Goal: Information Seeking & Learning: Learn about a topic

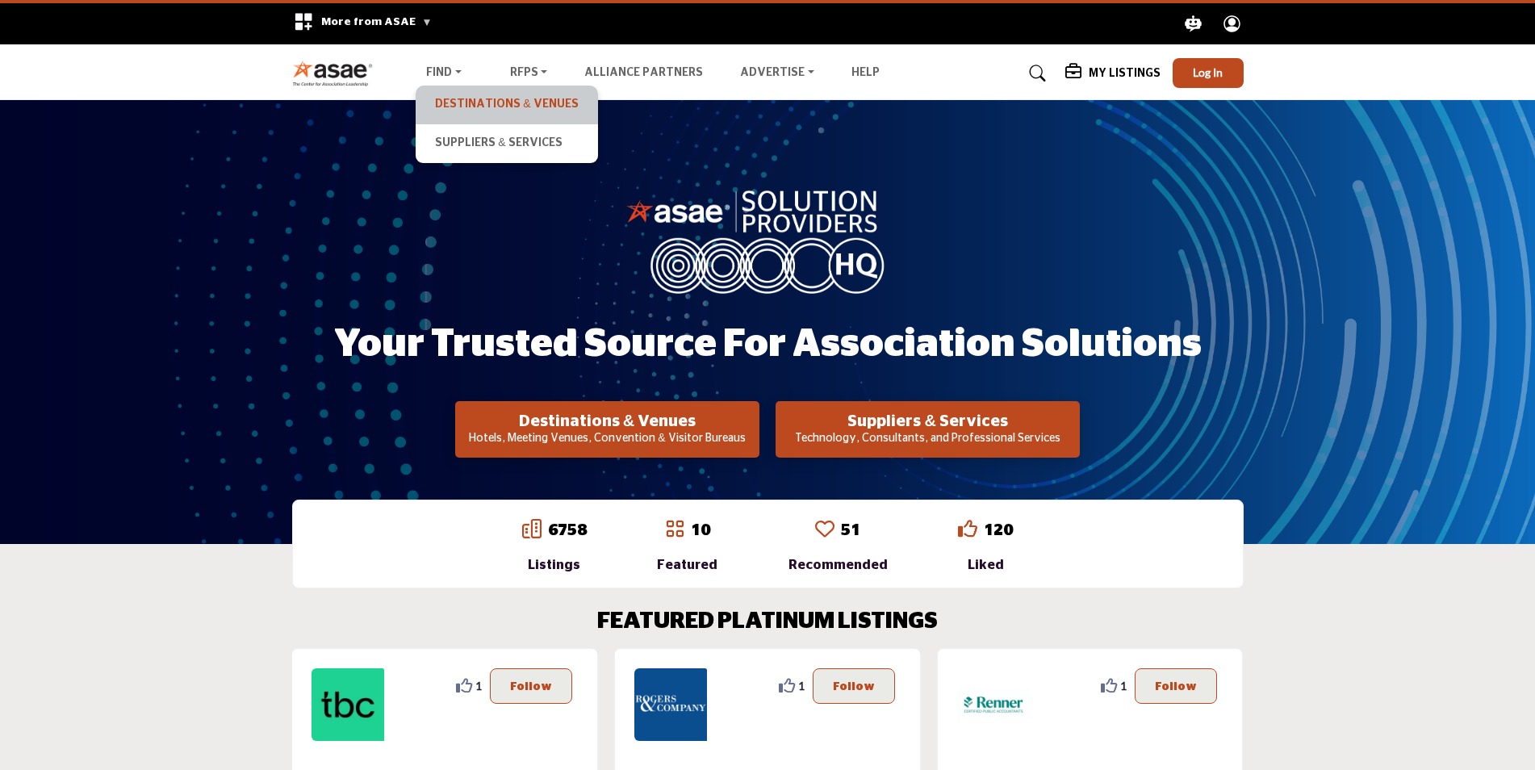
click at [459, 104] on link "Destinations & Venues" at bounding box center [506, 105] width 165 height 23
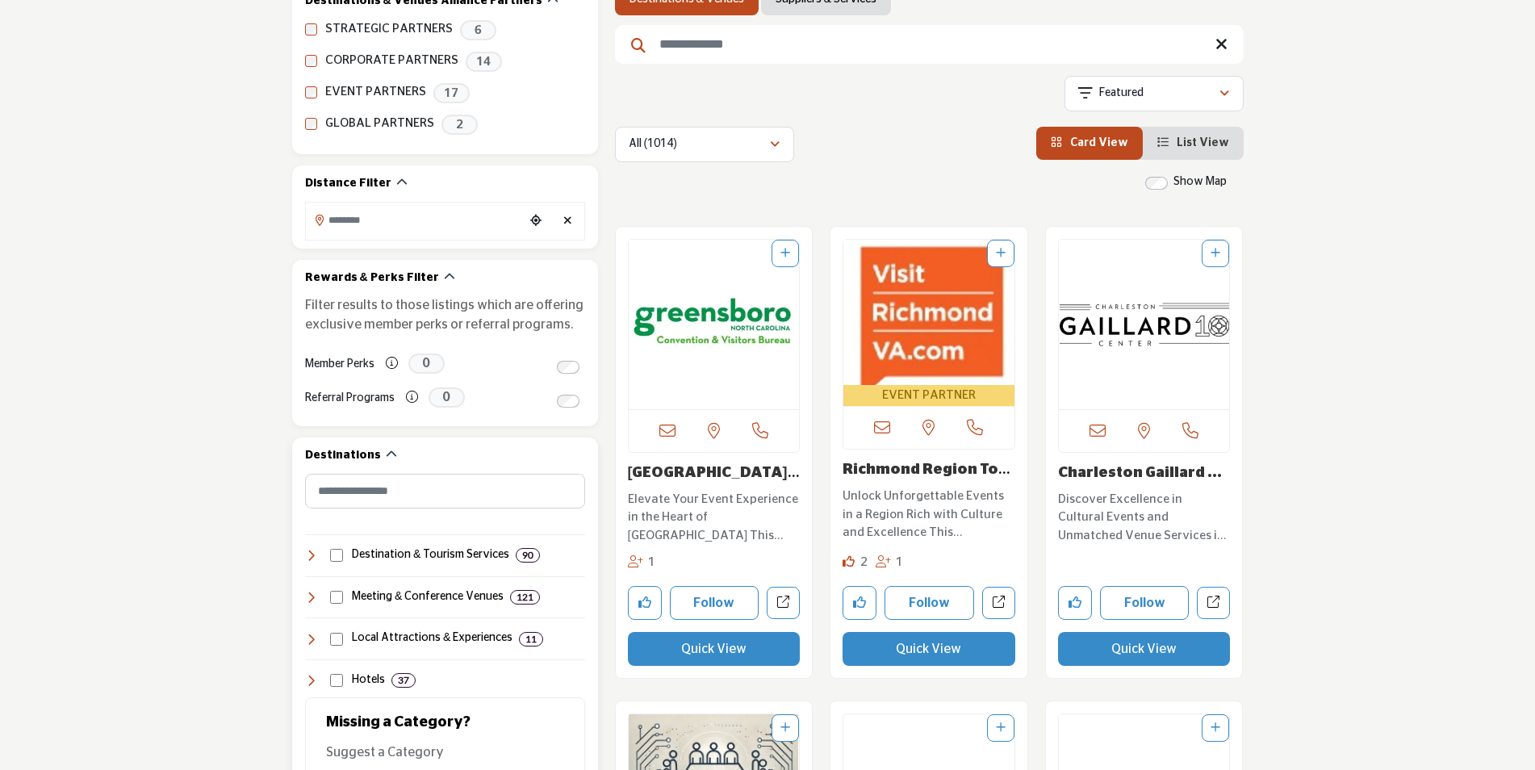
scroll to position [322, 0]
click at [1150, 599] on button "Follow" at bounding box center [1145, 602] width 90 height 34
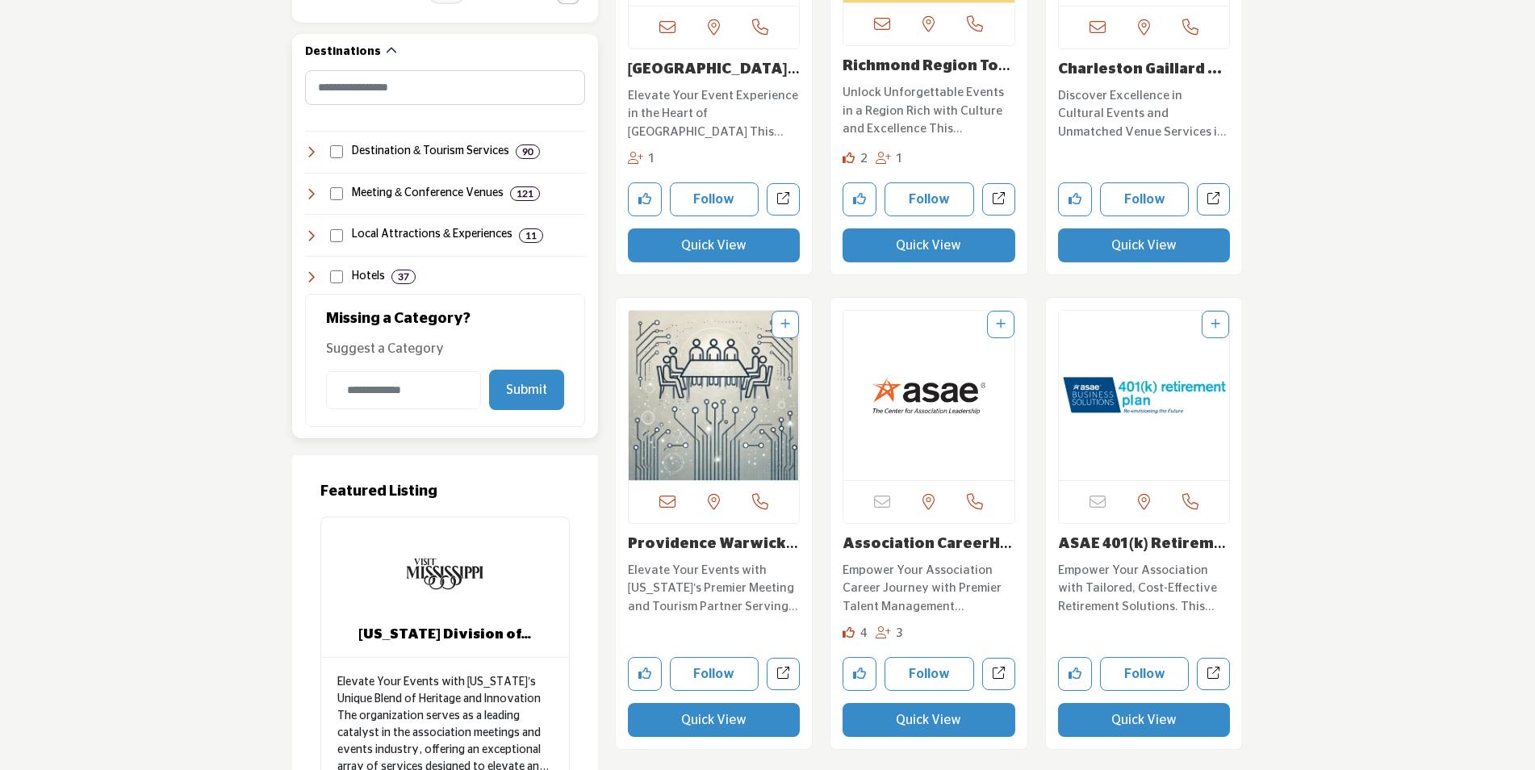
scroll to position [726, 0]
click at [760, 420] on img "Open Listing in new tab" at bounding box center [714, 395] width 171 height 170
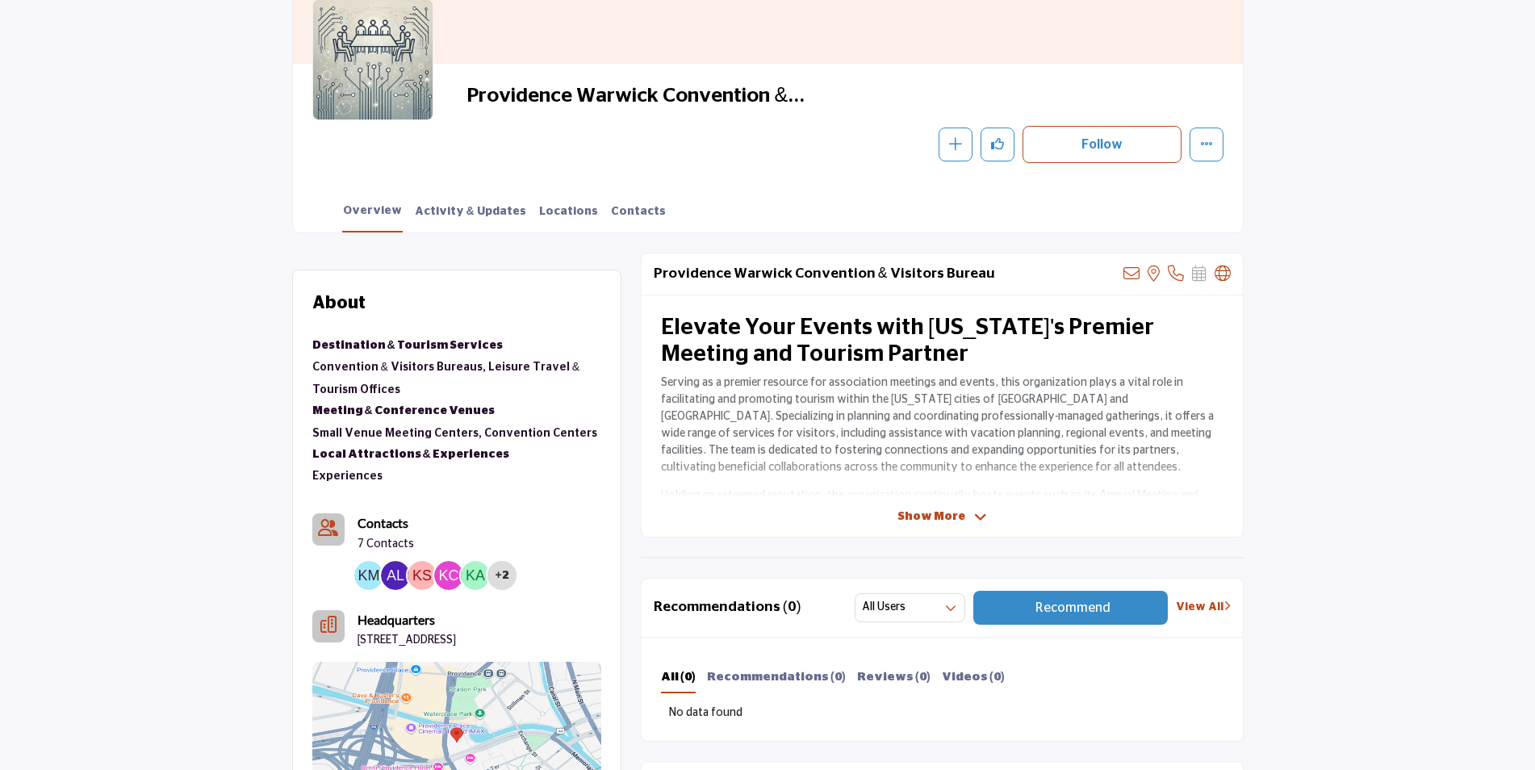
scroll to position [242, 0]
click at [927, 517] on span "Show More" at bounding box center [932, 516] width 68 height 17
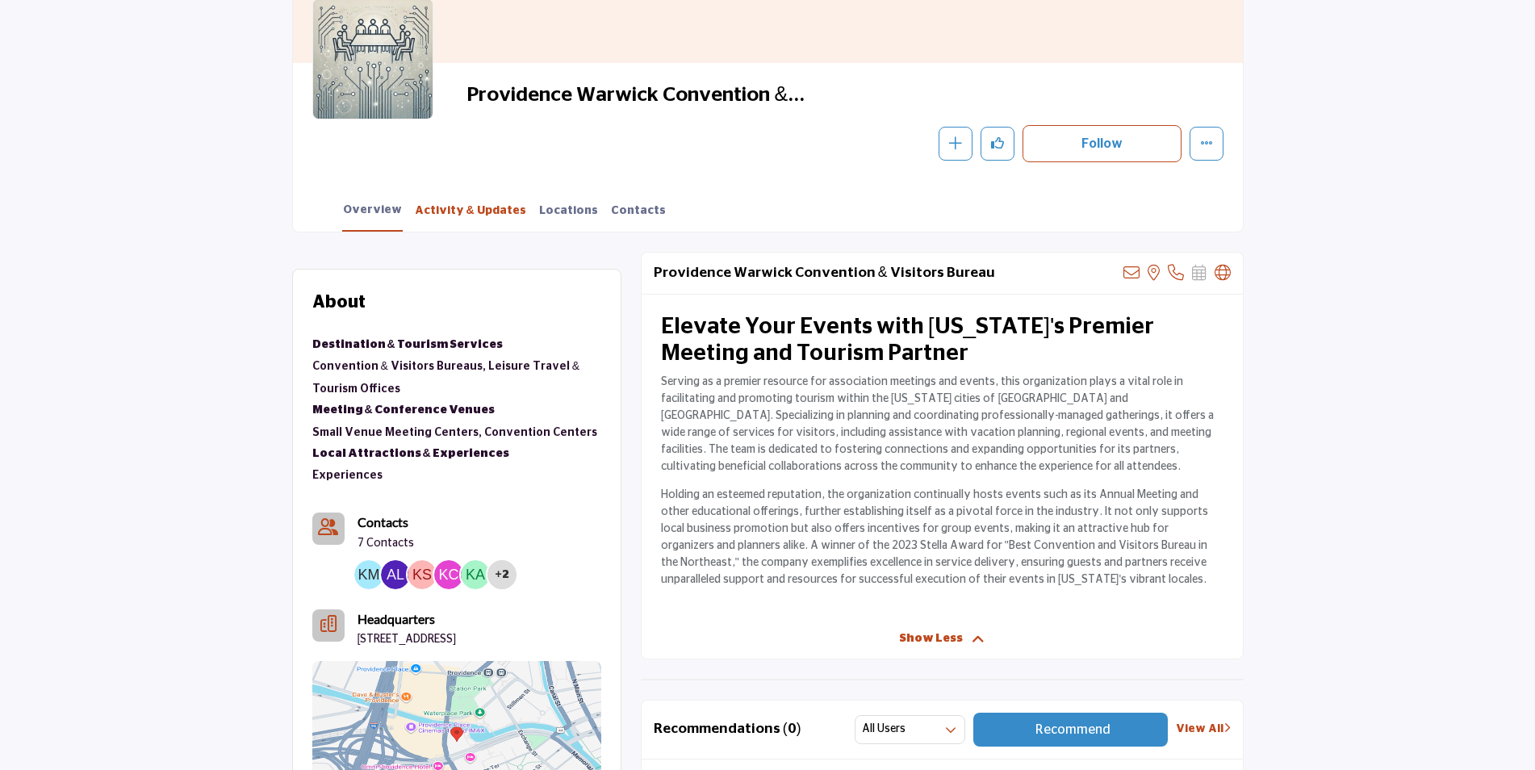
click at [448, 218] on link "Activity & Updates" at bounding box center [470, 217] width 113 height 28
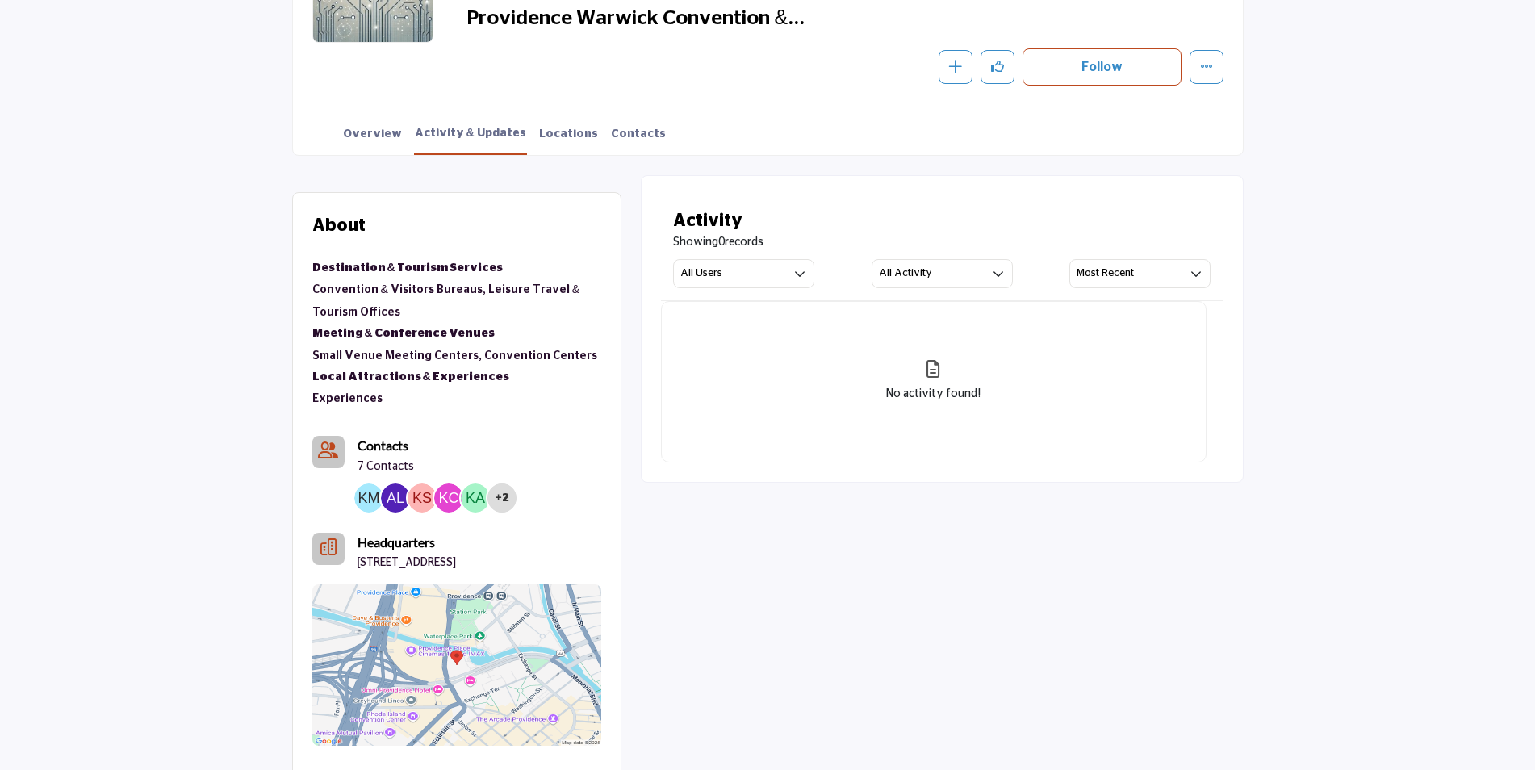
scroll to position [320, 0]
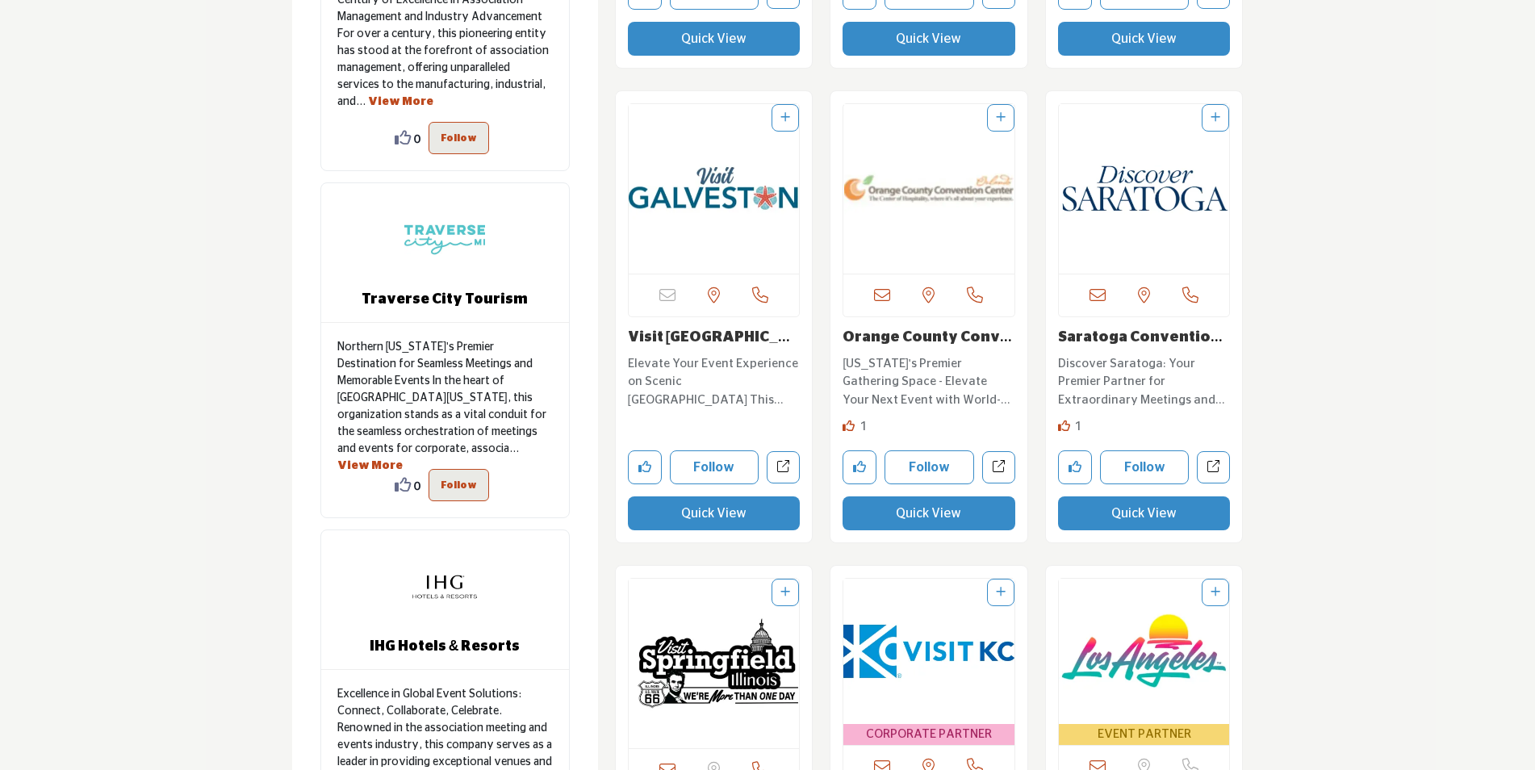
scroll to position [1405, 0]
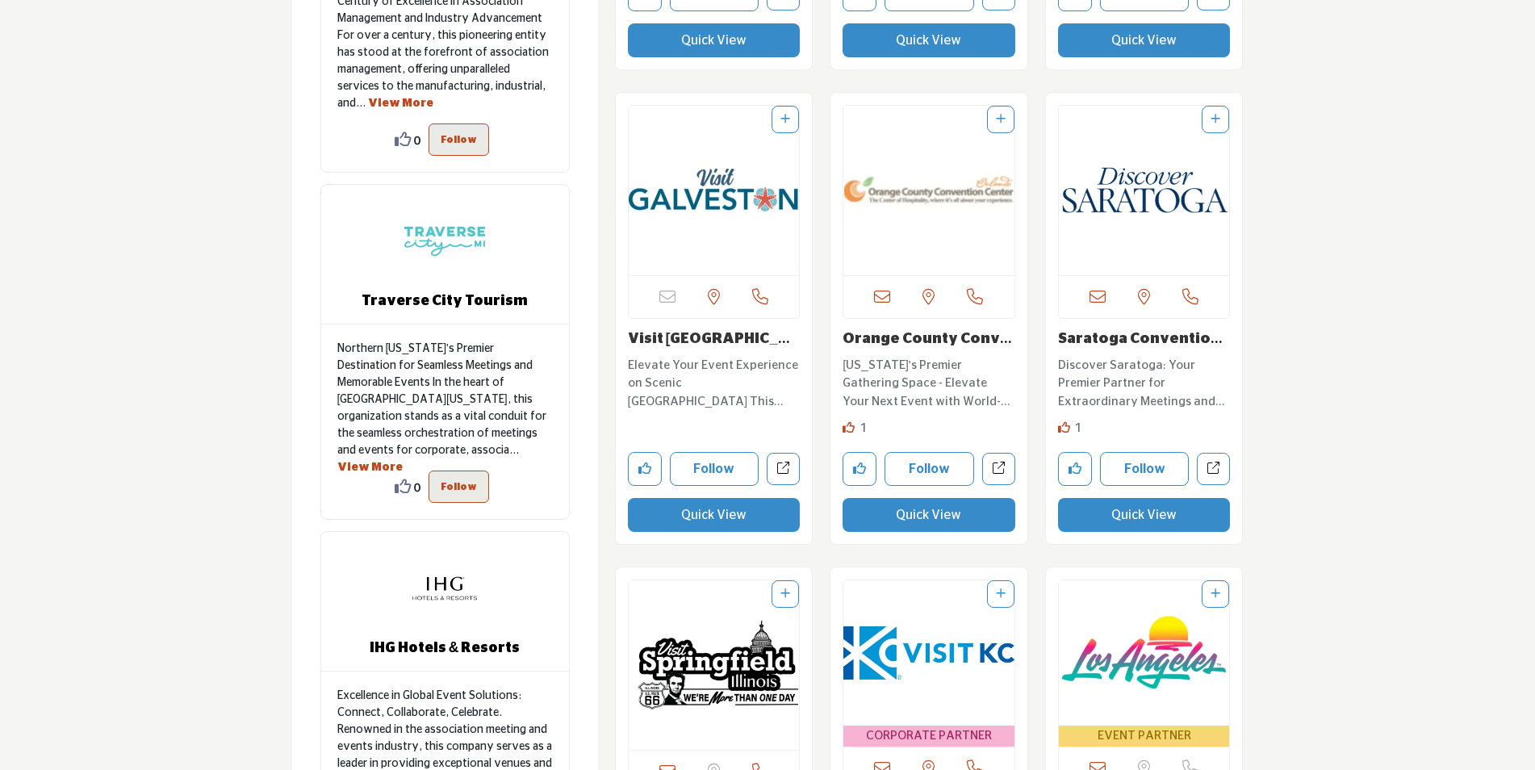
click at [727, 198] on img "Open Listing in new tab" at bounding box center [714, 191] width 171 height 170
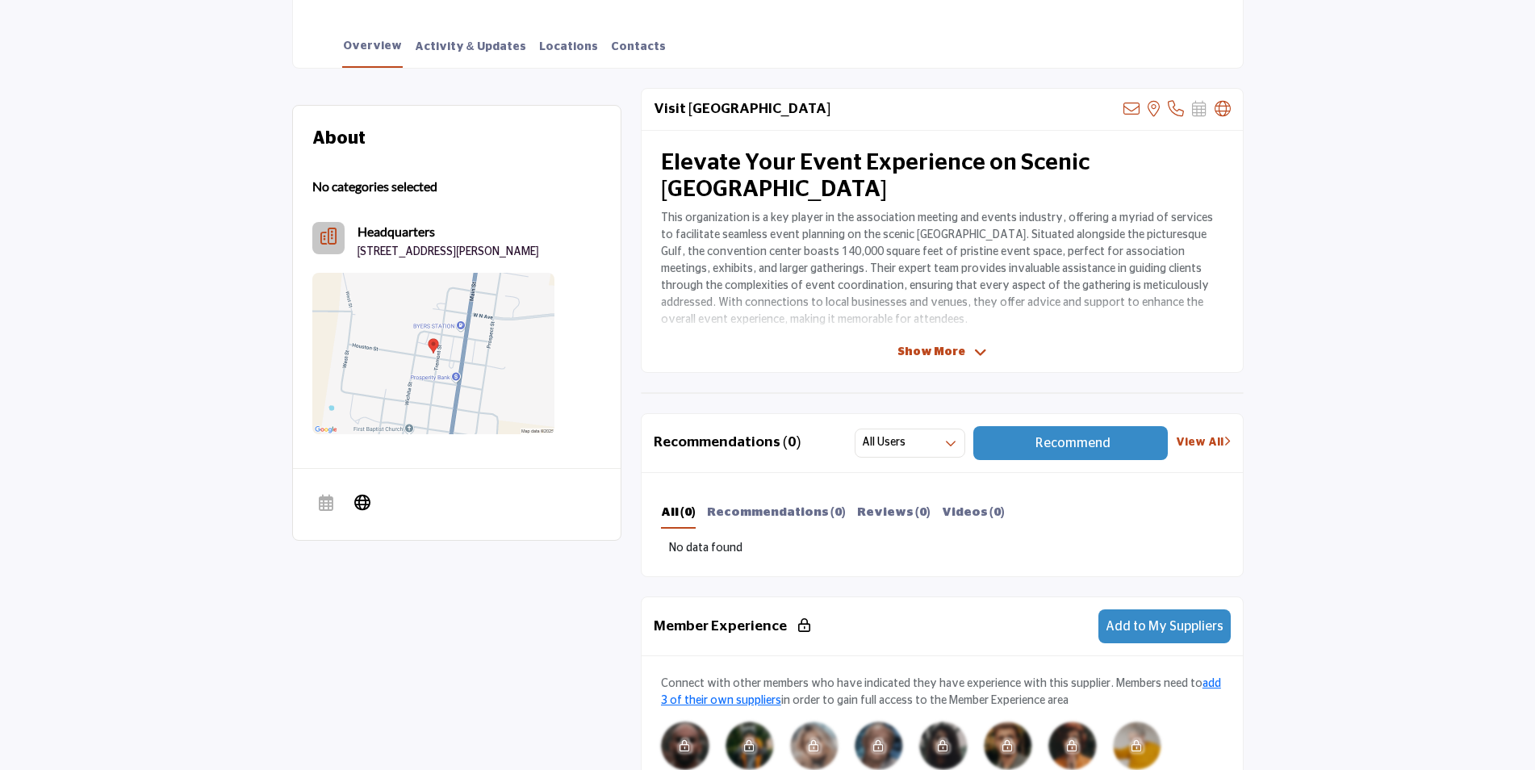
scroll to position [403, 0]
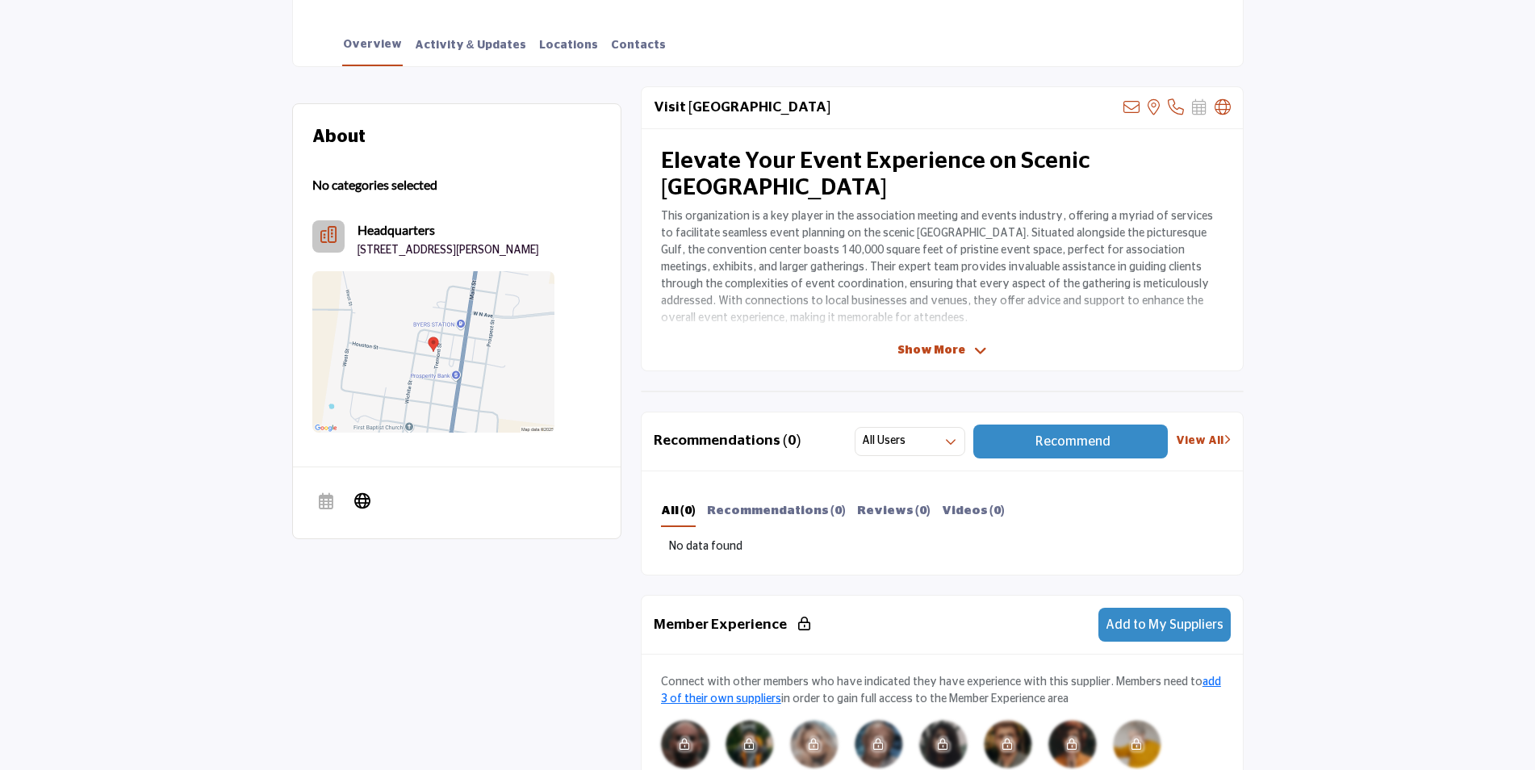
click at [927, 343] on span "Show More" at bounding box center [932, 350] width 68 height 17
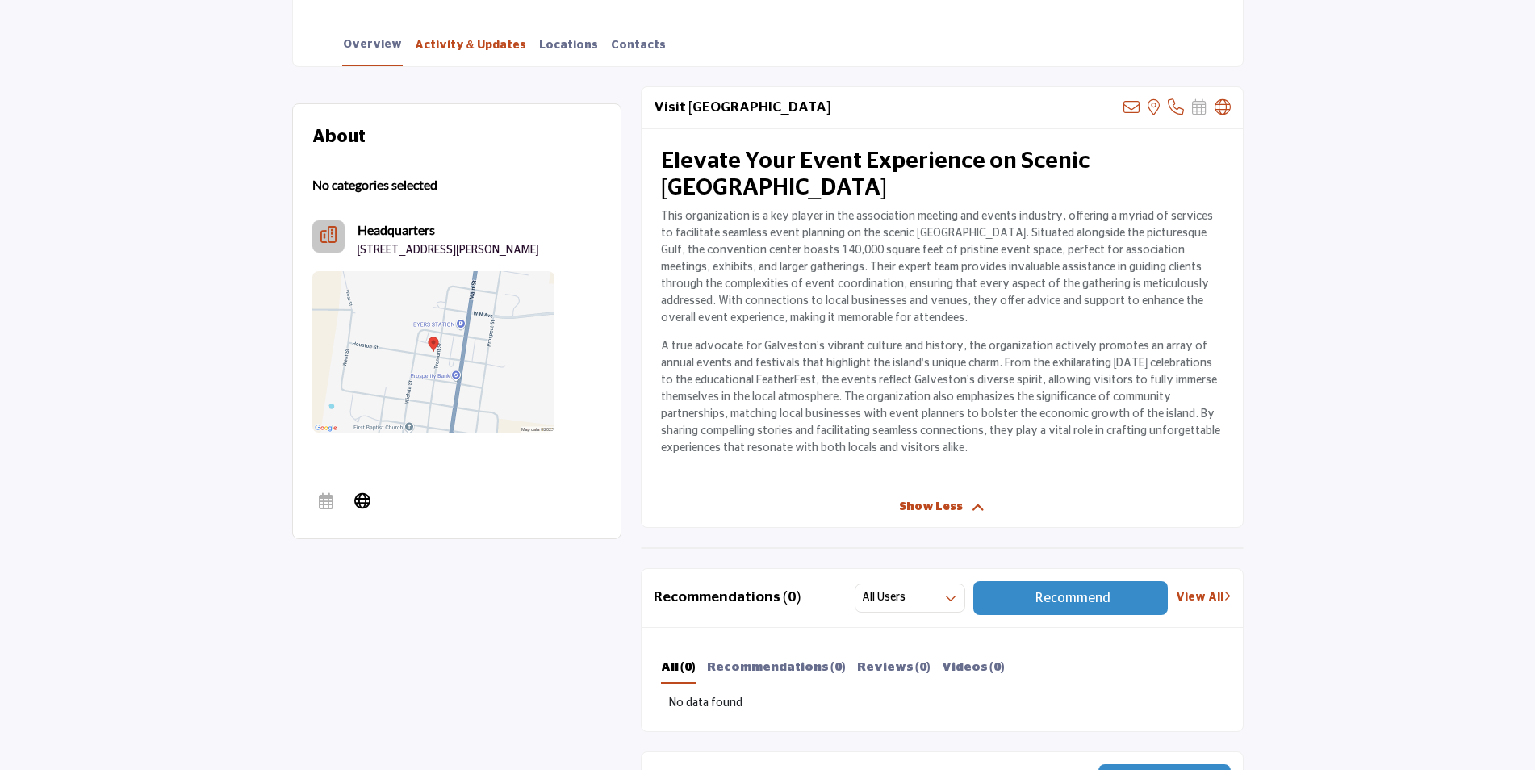
click at [467, 44] on link "Activity & Updates" at bounding box center [470, 51] width 113 height 28
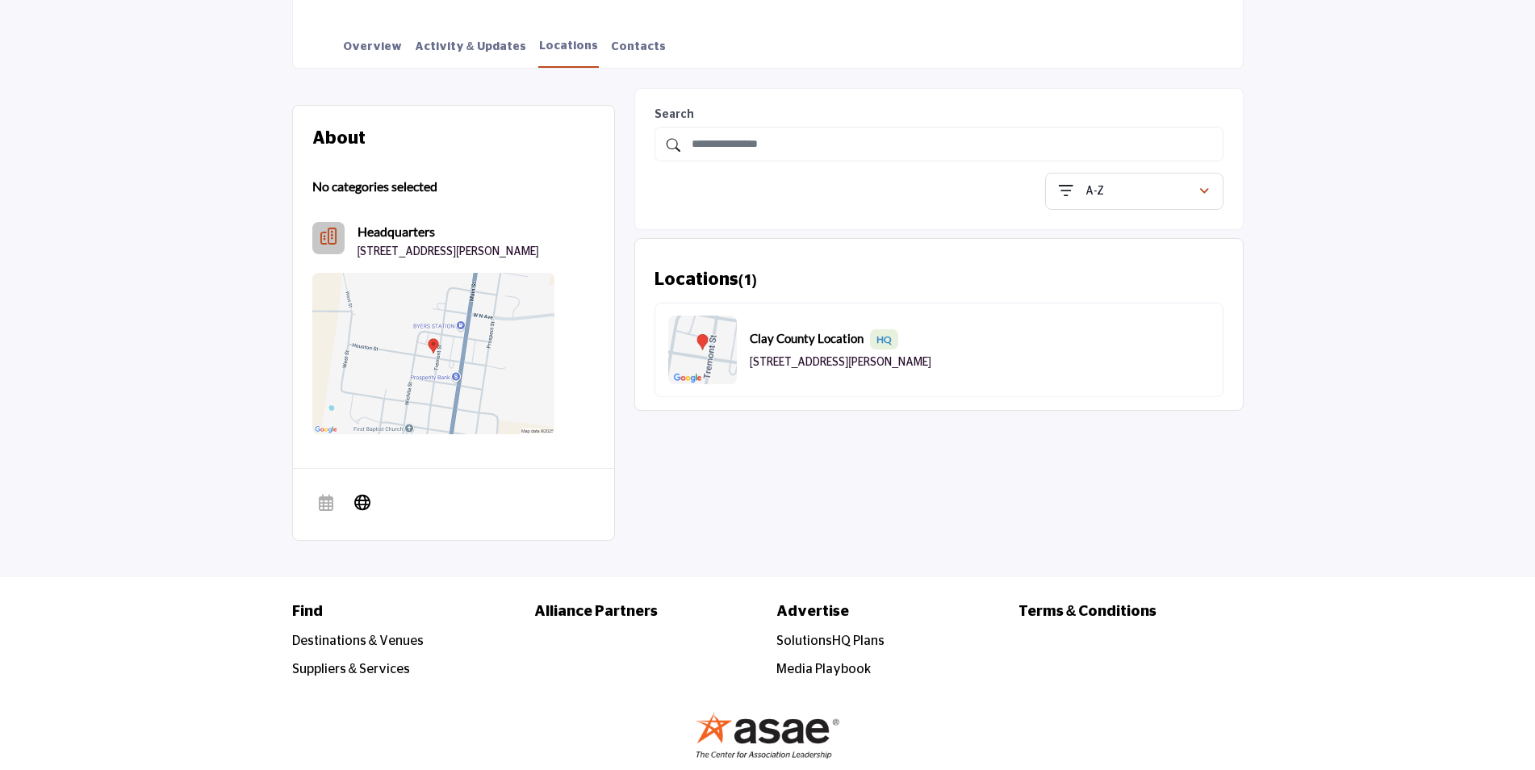
scroll to position [402, 0]
click at [389, 634] on link "Destinations & Venues" at bounding box center [358, 640] width 132 height 13
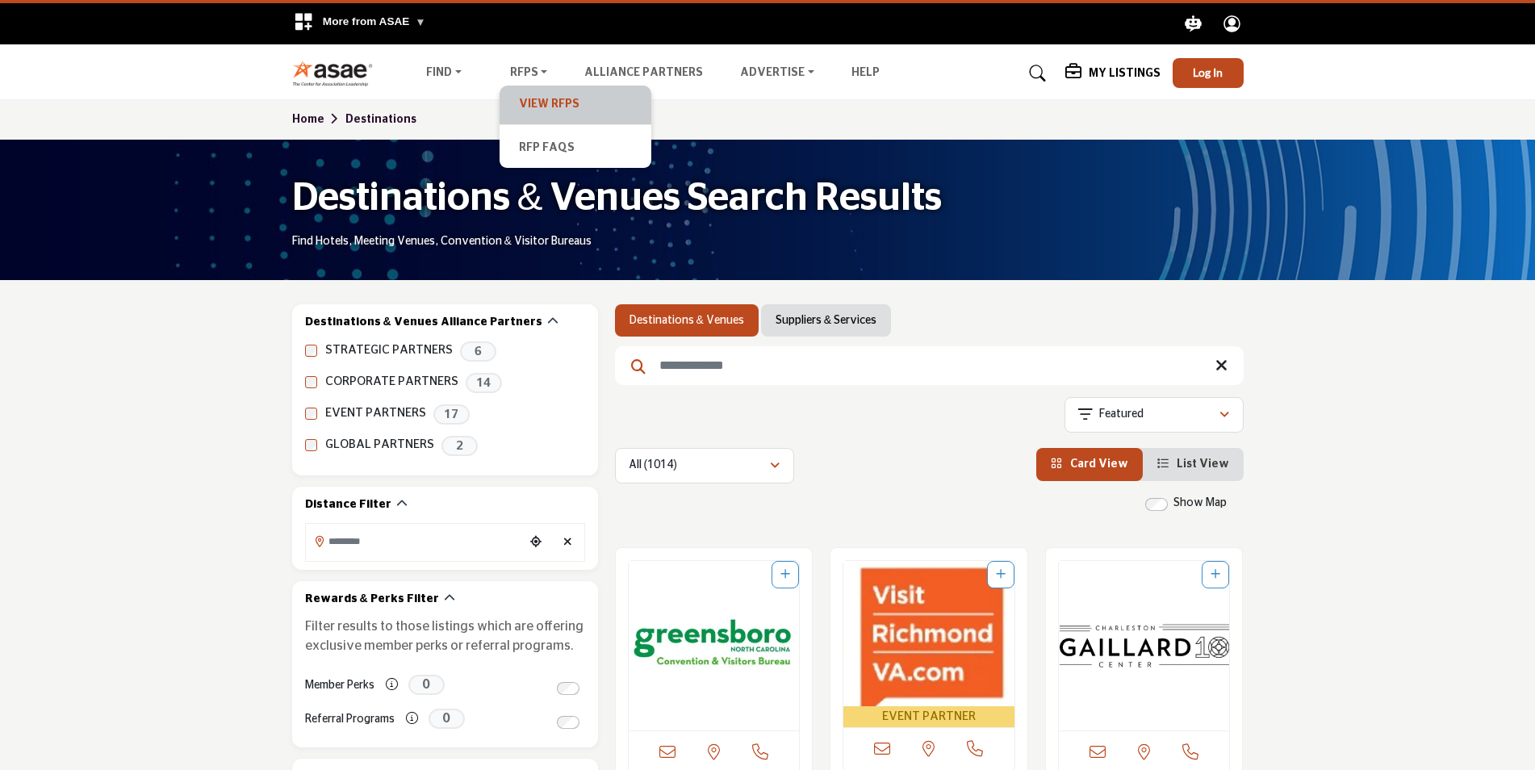
click at [551, 110] on link "View RFPs" at bounding box center [576, 105] width 136 height 23
